Goal: Information Seeking & Learning: Learn about a topic

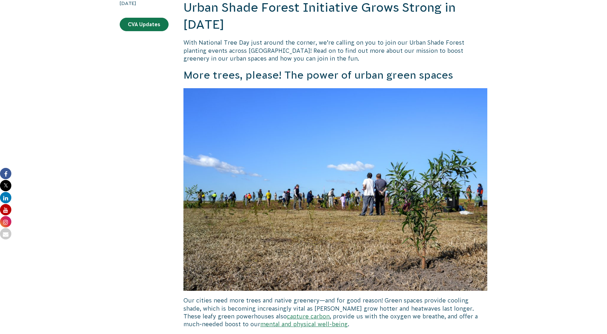
scroll to position [71, 0]
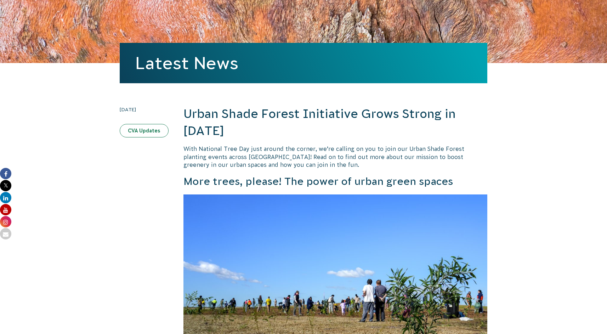
click at [128, 128] on link "CVA Updates" at bounding box center [144, 130] width 49 height 13
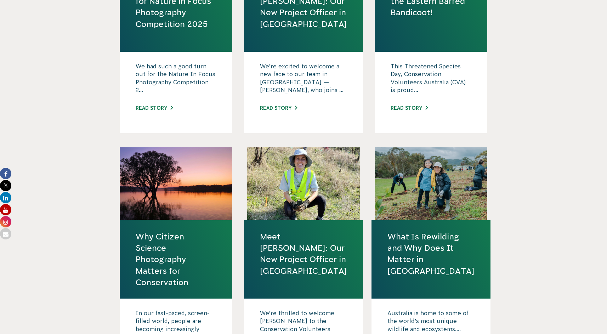
scroll to position [71, 0]
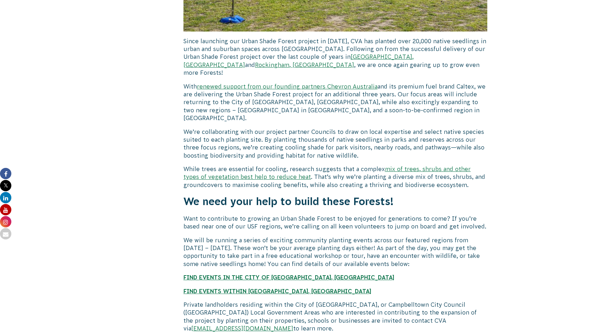
scroll to position [708, 0]
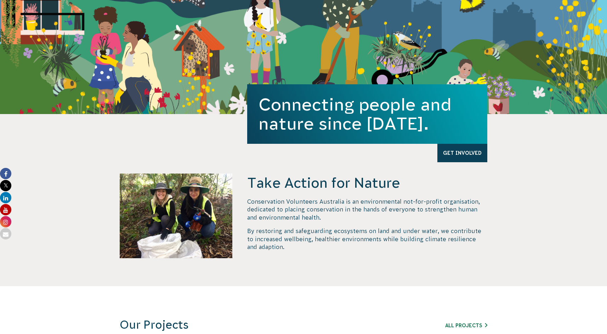
scroll to position [177, 0]
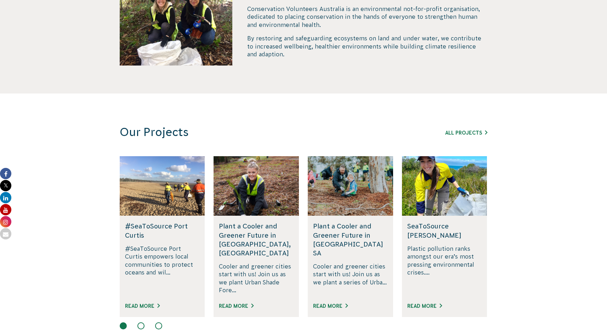
scroll to position [248, 0]
